Goal: Transaction & Acquisition: Purchase product/service

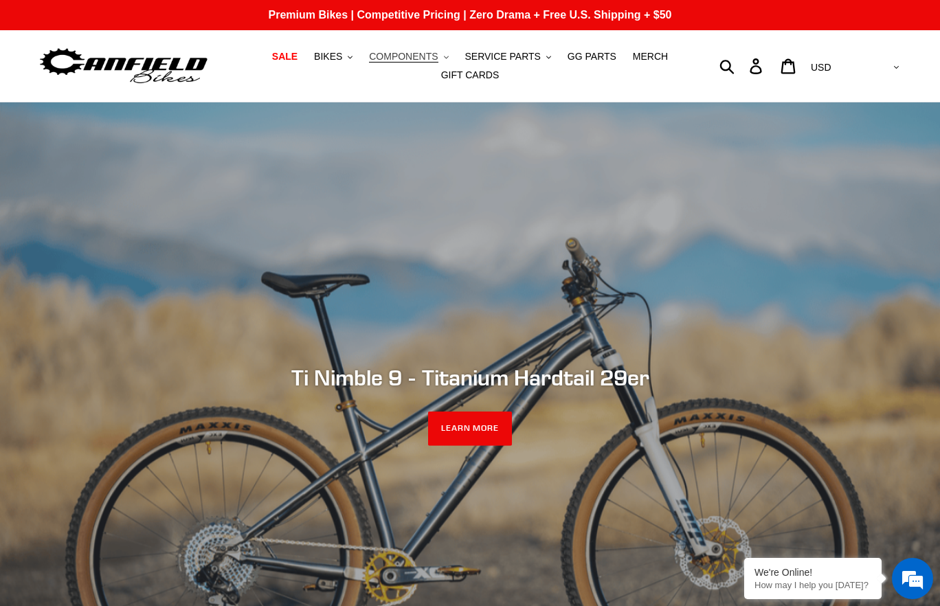
click at [438, 58] on span "COMPONENTS" at bounding box center [403, 57] width 69 height 12
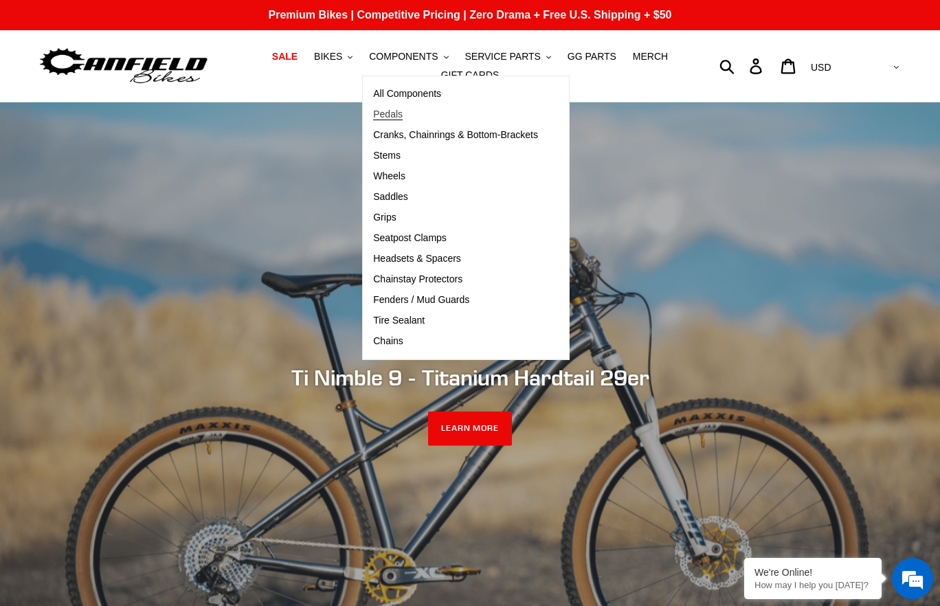
click at [398, 114] on span "Pedals" at bounding box center [388, 115] width 30 height 12
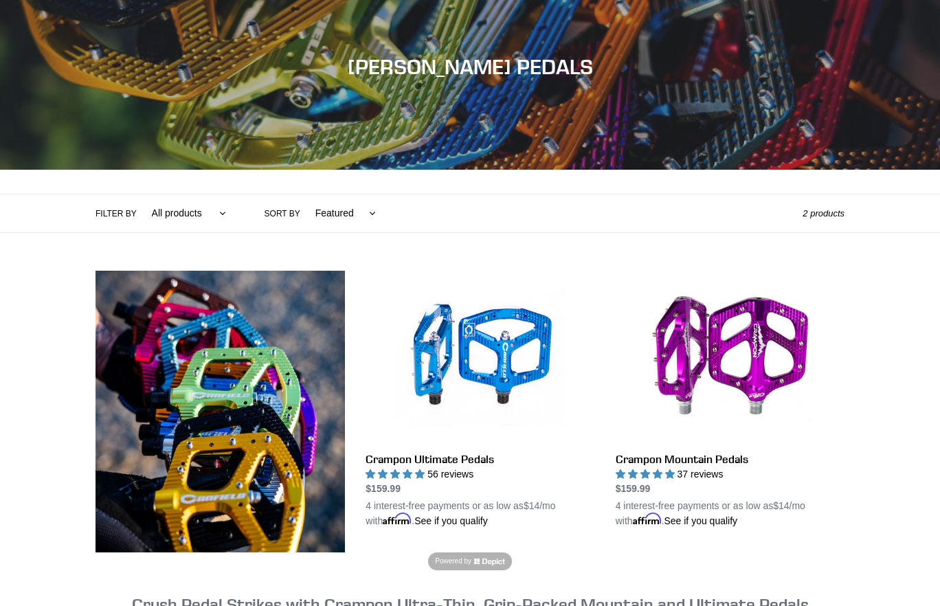
scroll to position [169, 0]
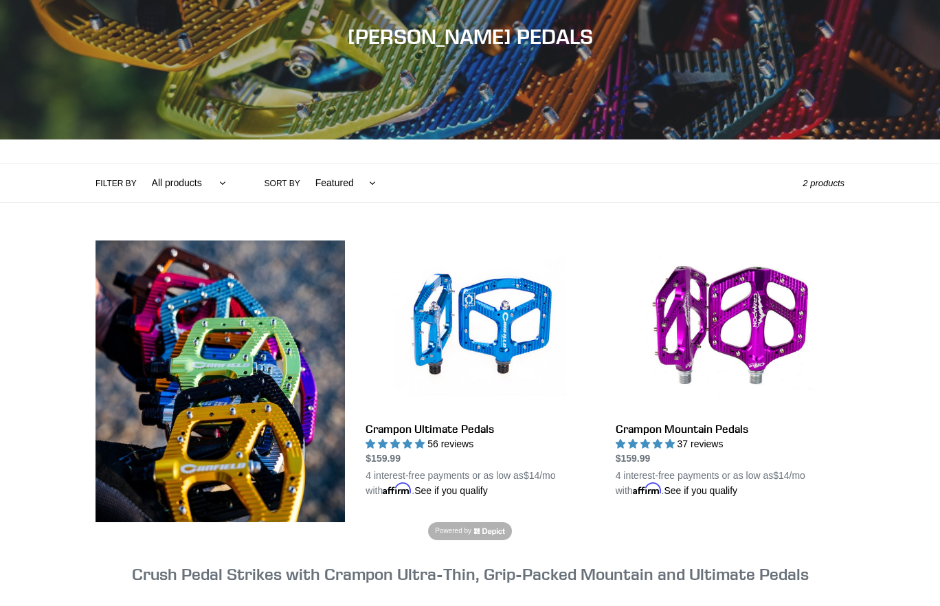
select select "best-selling"
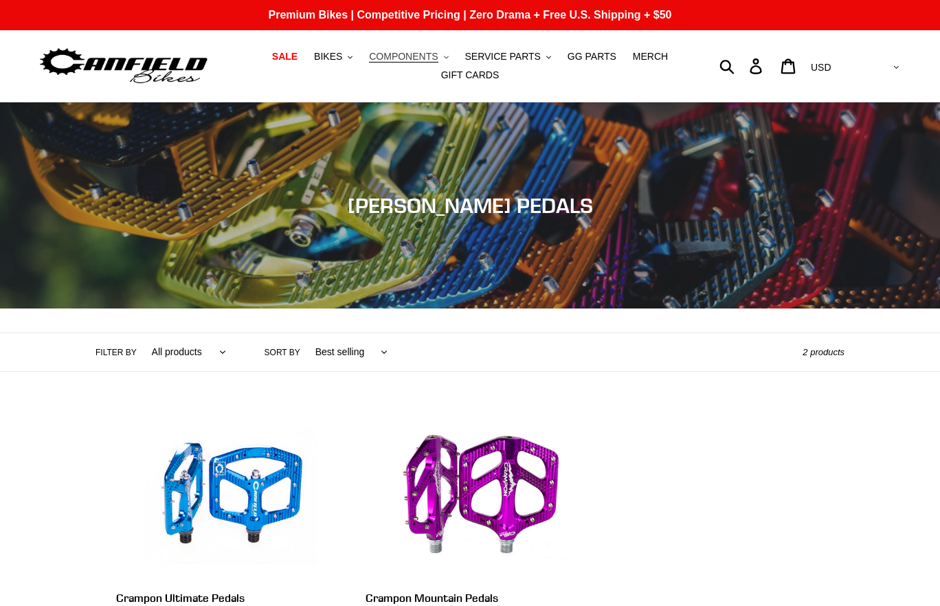
click at [446, 63] on button "COMPONENTS .cls-1{fill:#231f20}" at bounding box center [408, 56] width 93 height 19
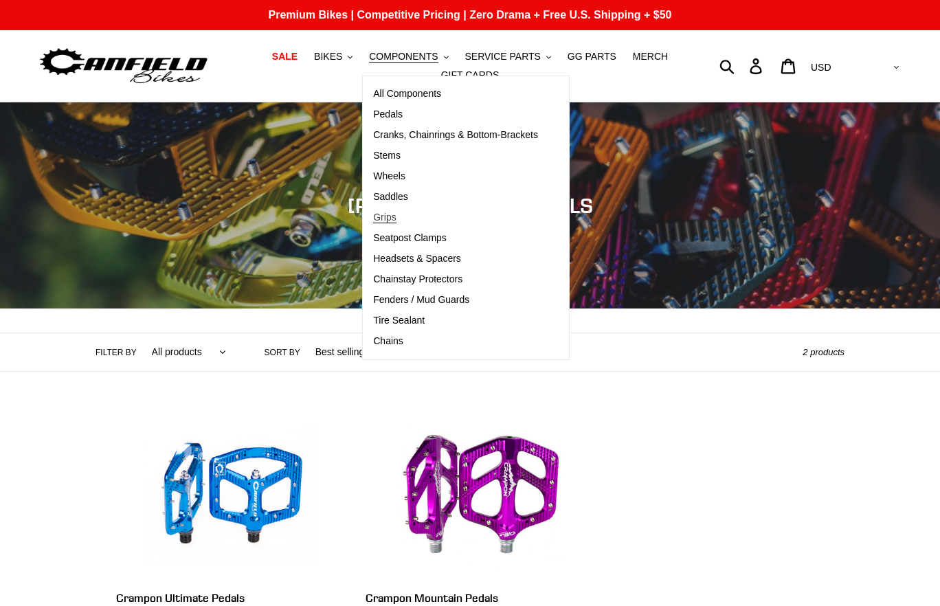
click at [396, 218] on span "Grips" at bounding box center [384, 218] width 23 height 12
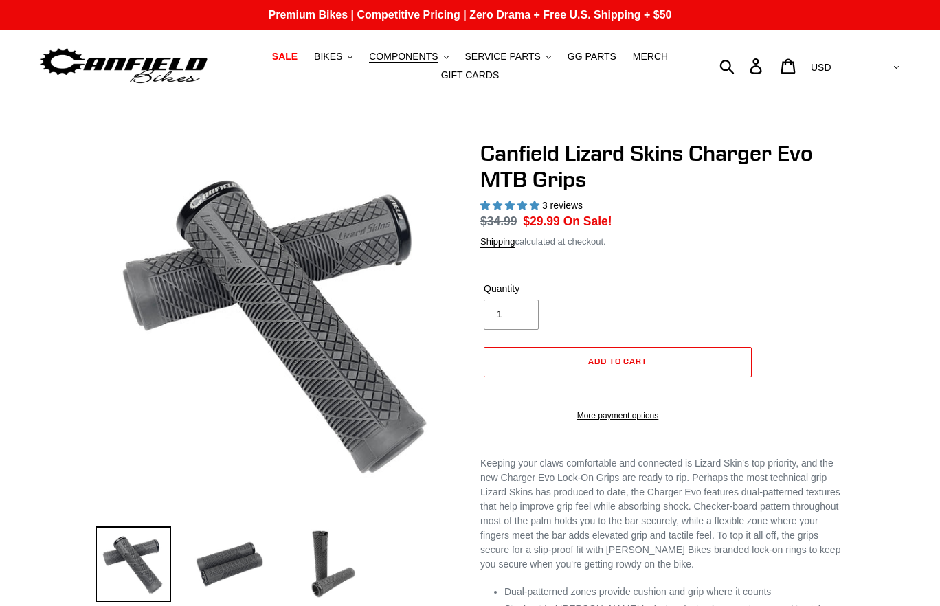
select select "highest-rating"
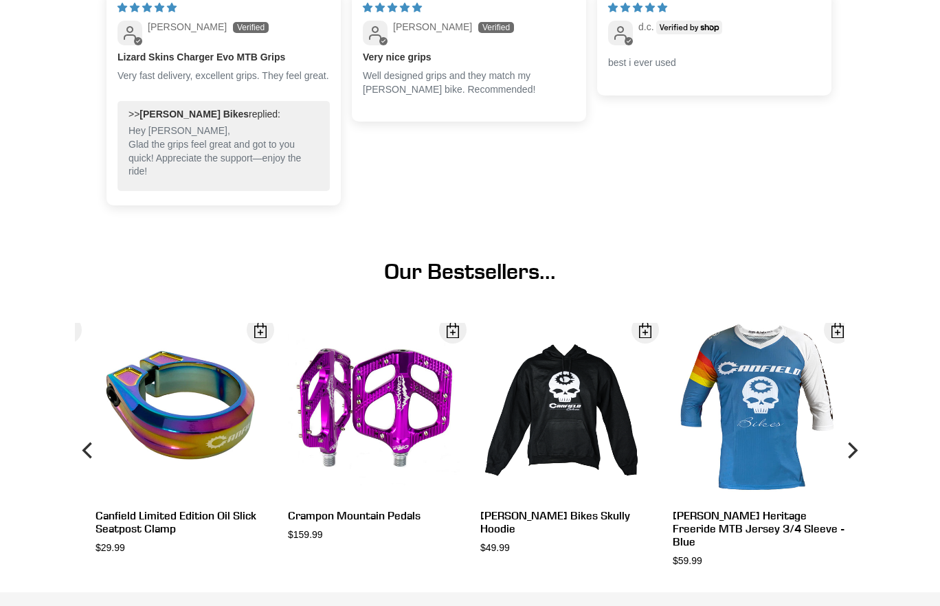
scroll to position [1097, 0]
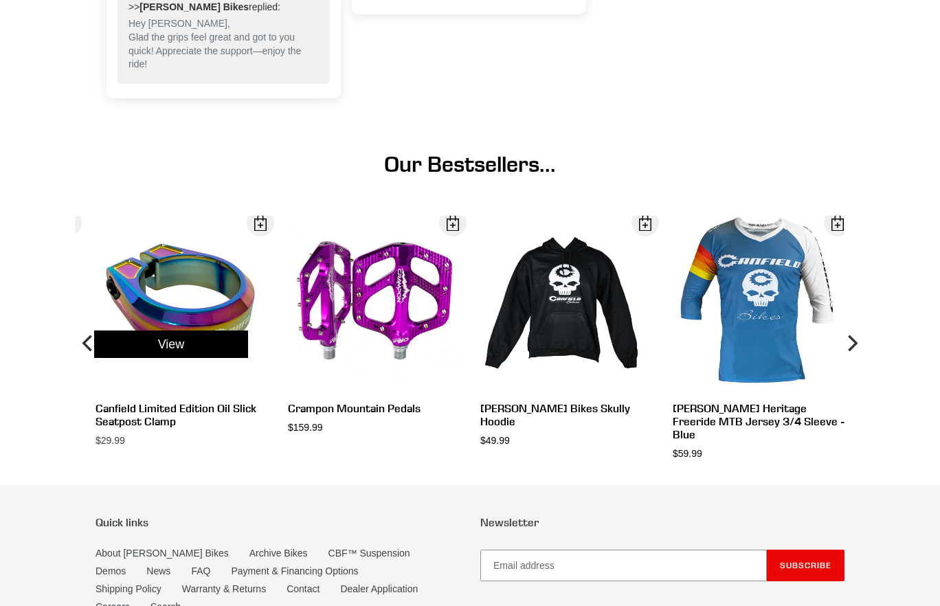
click at [208, 317] on div "View" at bounding box center [171, 344] width 192 height 256
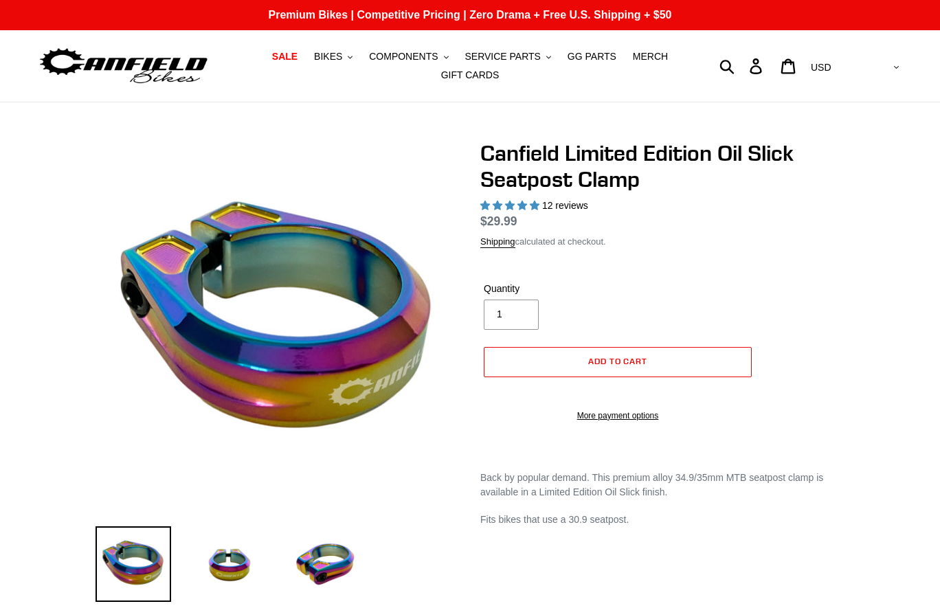
select select "highest-rating"
